Goal: Information Seeking & Learning: Check status

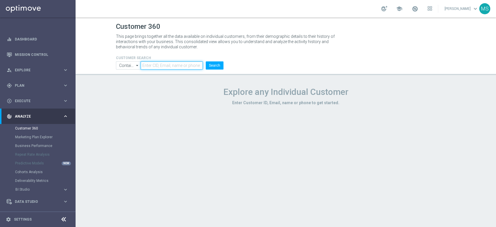
click at [160, 69] on input "text" at bounding box center [172, 65] width 62 height 8
paste input "1463543"
type input "1463543"
click at [121, 66] on input "Contains" at bounding box center [128, 65] width 25 height 8
click at [121, 79] on div "Equals" at bounding box center [128, 82] width 25 height 9
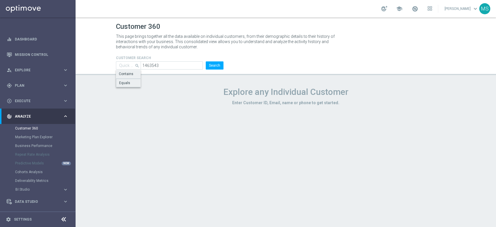
type input "Equals"
click at [214, 62] on button "Search" at bounding box center [215, 65] width 18 height 8
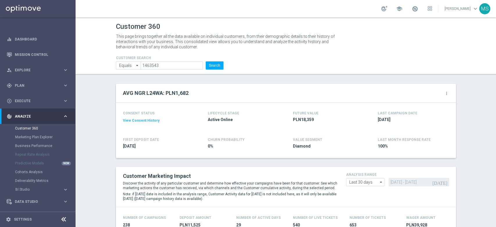
click at [223, 65] on div "CUSTOMER SEARCH Equals Equals arrow_drop_down Show Selected 0 of NaN Contains" at bounding box center [170, 60] width 116 height 19
click at [213, 66] on button "Search" at bounding box center [215, 65] width 18 height 8
click at [164, 60] on h4 "CUSTOMER SEARCH" at bounding box center [170, 58] width 108 height 4
click at [162, 66] on input "1463543" at bounding box center [172, 65] width 62 height 8
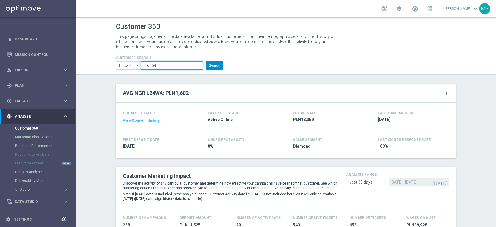
paste input "099908"
click at [210, 65] on button "Search" at bounding box center [215, 65] width 18 height 8
click at [166, 63] on input "1099908" at bounding box center [172, 65] width 62 height 8
paste input "799060"
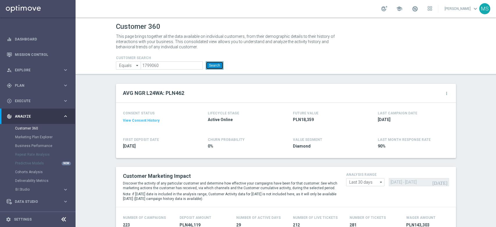
click at [206, 68] on button "Search" at bounding box center [215, 65] width 18 height 8
click at [216, 69] on header "Customer 360 This page brings together all the data available on individual cus…" at bounding box center [286, 46] width 420 height 58
click at [216, 65] on button "Search" at bounding box center [215, 65] width 18 height 8
click at [155, 63] on input "1799060" at bounding box center [172, 65] width 62 height 8
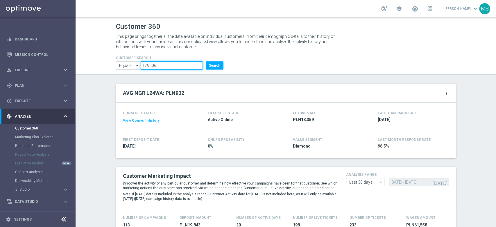
paste input "987653"
type input "1987653"
click at [212, 64] on button "Search" at bounding box center [215, 65] width 18 height 8
